Goal: Task Accomplishment & Management: Manage account settings

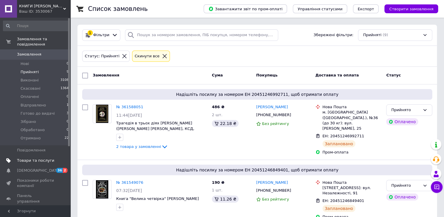
click at [36, 158] on span "Товари та послуги" at bounding box center [35, 160] width 37 height 5
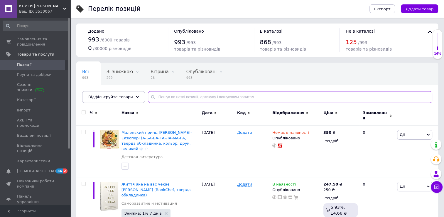
click at [184, 99] on input "text" at bounding box center [290, 97] width 285 height 12
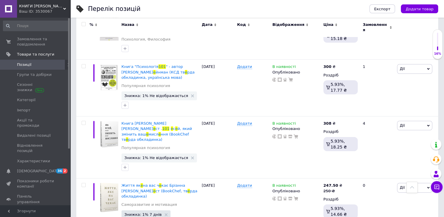
scroll to position [121, 0]
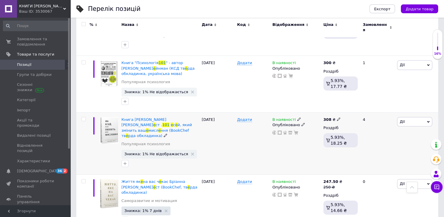
type input "101 е"
click at [338, 117] on icon at bounding box center [339, 119] width 4 height 4
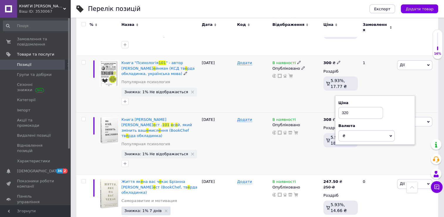
type input "320"
click at [294, 82] on div "В наявності Опубліковано" at bounding box center [296, 84] width 51 height 57
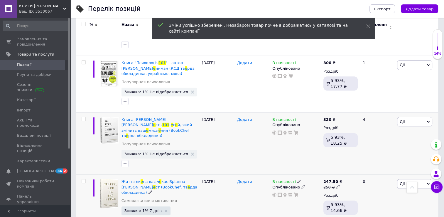
click at [337, 185] on icon at bounding box center [339, 187] width 4 height 4
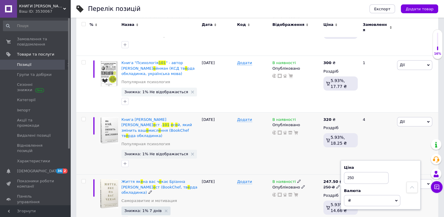
drag, startPoint x: 360, startPoint y: 165, endPoint x: 319, endPoint y: 164, distance: 40.6
click at [319, 175] on div "Життя як е на вас ч е кає Бріанна В е ст (BookChef, тв е рда обкладинка) Самора…" at bounding box center [257, 203] width 362 height 56
type input "290"
click at [230, 175] on div "[DATE]" at bounding box center [217, 203] width 35 height 56
click at [337, 185] on icon at bounding box center [339, 187] width 4 height 4
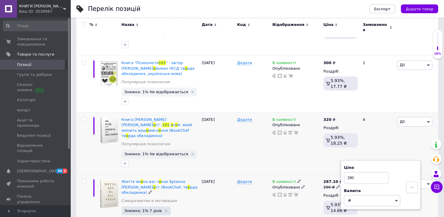
drag, startPoint x: 355, startPoint y: 163, endPoint x: 333, endPoint y: 162, distance: 21.8
click at [333, 175] on div "287.10 ₴ 290 ₴ Ціна 290 Валюта ₴ $ EUR CHF GBP ¥ PLN ₸ MDL HUF KGS CNY TRY KRW …" at bounding box center [340, 203] width 37 height 56
type input "250"
click at [260, 128] on div "Додати" at bounding box center [253, 144] width 35 height 62
click at [273, 142] on div "В наявності Опубліковано" at bounding box center [296, 144] width 51 height 62
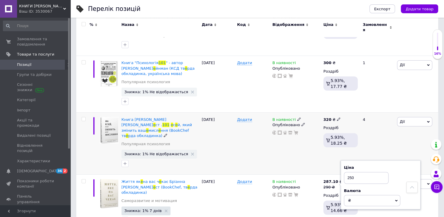
click at [416, 118] on div "[PERSON_NAME] Підняти на початок групи Копіювати Знижка Подарунок Супутні Прихо…" at bounding box center [417, 144] width 43 height 62
click at [376, 143] on div "4" at bounding box center [378, 144] width 36 height 62
click at [367, 209] on div "0" at bounding box center [378, 203] width 36 height 56
click at [380, 172] on input "250" at bounding box center [366, 178] width 45 height 12
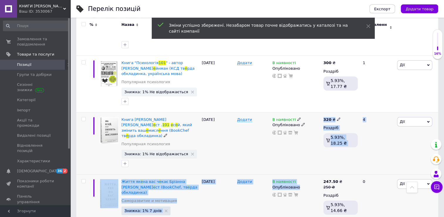
drag, startPoint x: 295, startPoint y: 153, endPoint x: 292, endPoint y: 151, distance: 3.8
click at [292, 151] on div "% Назва Дата Код Відображення Ціна Замовлення Психология 101 Факты Т е ория Ста…" at bounding box center [257, 107] width 362 height 246
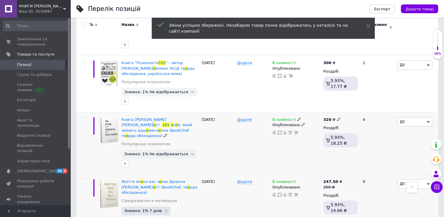
drag, startPoint x: 292, startPoint y: 151, endPoint x: 250, endPoint y: 145, distance: 42.2
click at [250, 145] on div "Додати" at bounding box center [253, 144] width 35 height 62
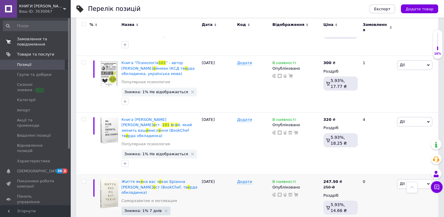
click at [33, 38] on span "Замовлення та повідомлення" at bounding box center [35, 41] width 37 height 11
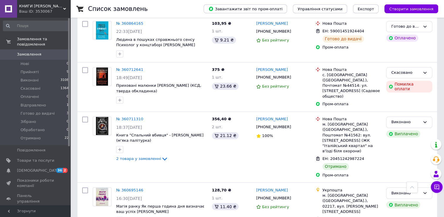
scroll to position [980, 0]
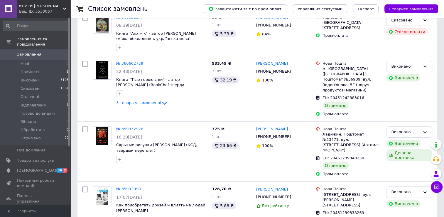
scroll to position [104, 0]
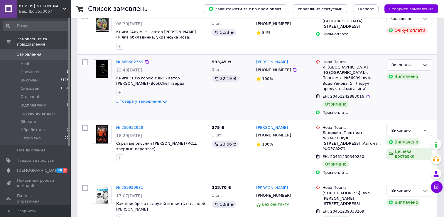
click at [137, 104] on div "3 товара у замовленні" at bounding box center [161, 101] width 91 height 7
click at [142, 103] on span "3 товара у замовленні" at bounding box center [138, 101] width 45 height 4
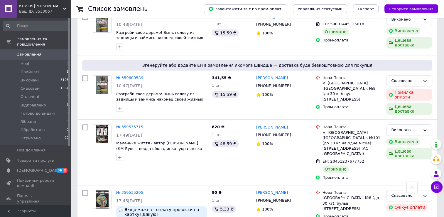
scroll to position [559, 0]
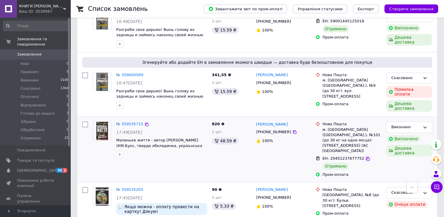
click at [366, 156] on icon at bounding box center [368, 158] width 5 height 5
click at [187, 137] on div "№ 359535715 17:49[DATE] Маленьке життя - автор [PERSON_NAME] (КМ-Букс, [GEOGRAP…" at bounding box center [149, 149] width 119 height 61
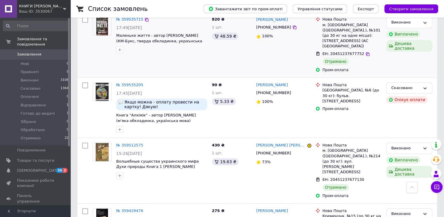
scroll to position [677, 0]
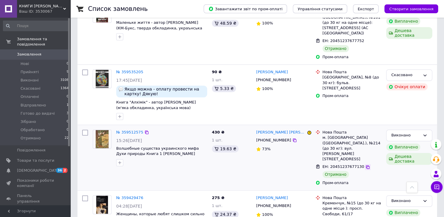
click at [366, 165] on icon at bounding box center [368, 167] width 5 height 5
click at [257, 80] on div "[PERSON_NAME] [PHONE_NUMBER] 100%" at bounding box center [283, 94] width 59 height 55
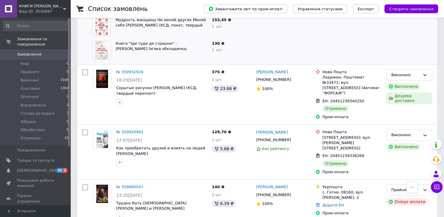
scroll to position [242, 0]
